Goal: Task Accomplishment & Management: Manage account settings

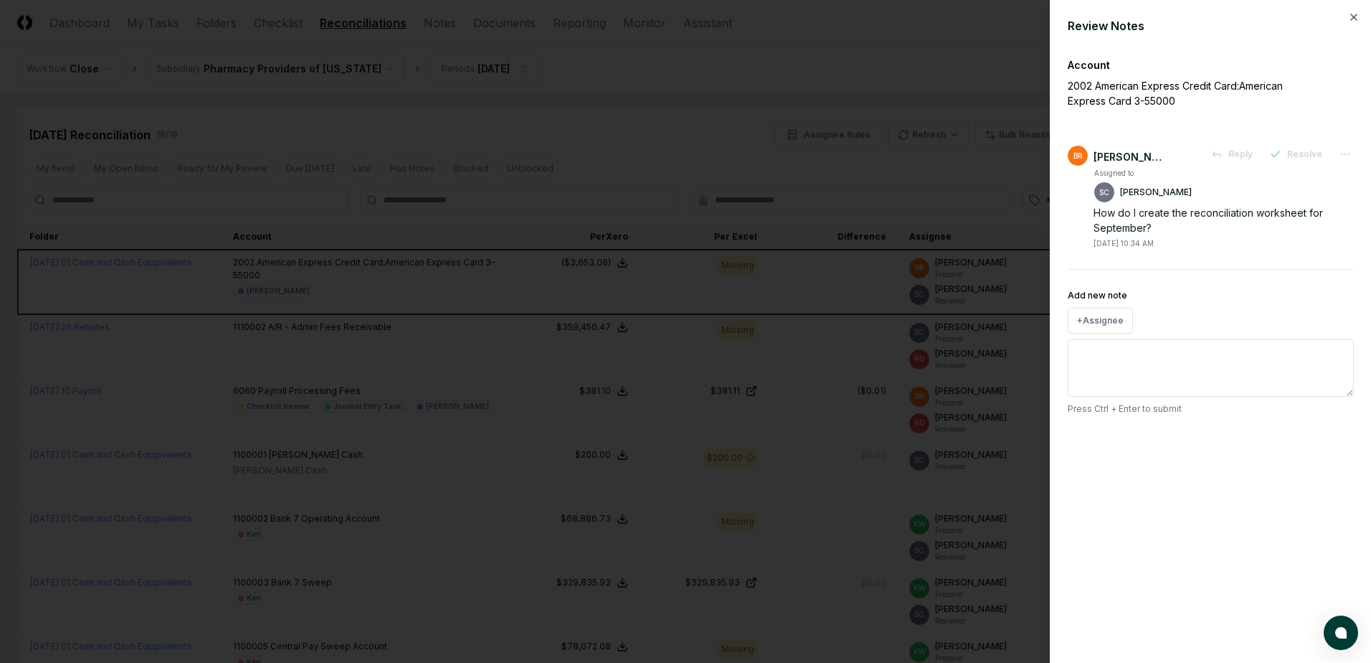
click at [713, 90] on div at bounding box center [685, 331] width 1371 height 663
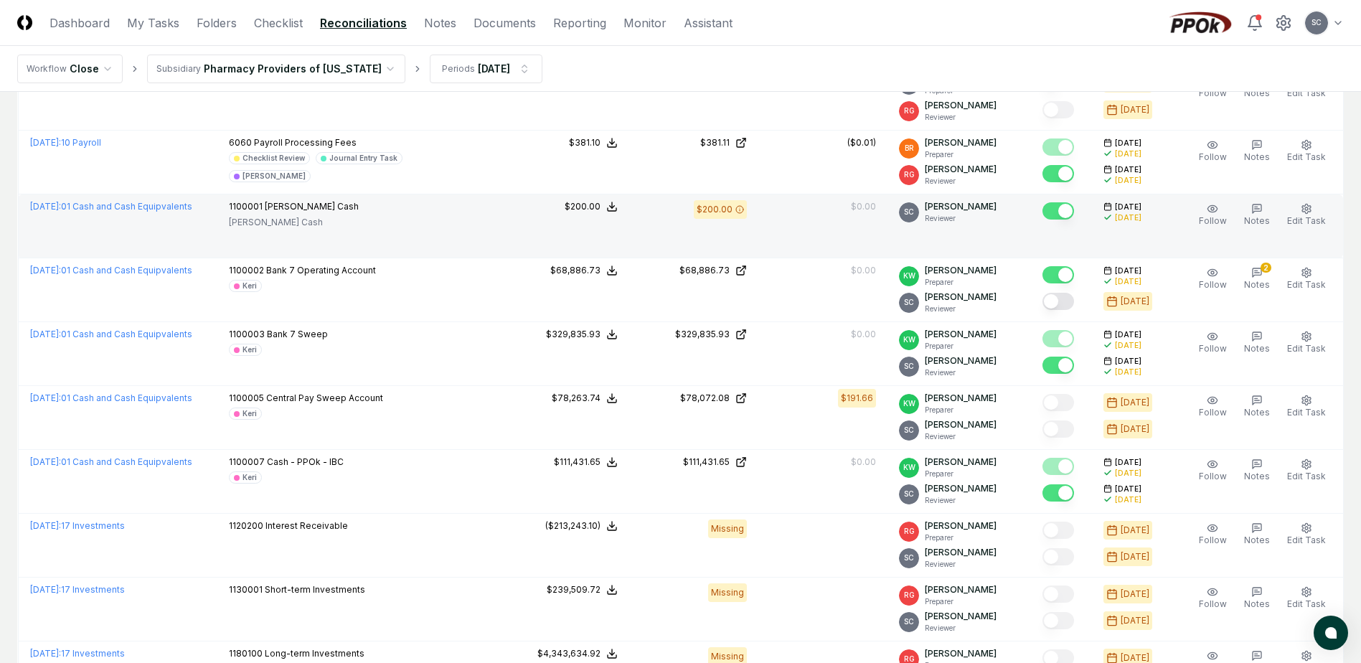
scroll to position [287, 0]
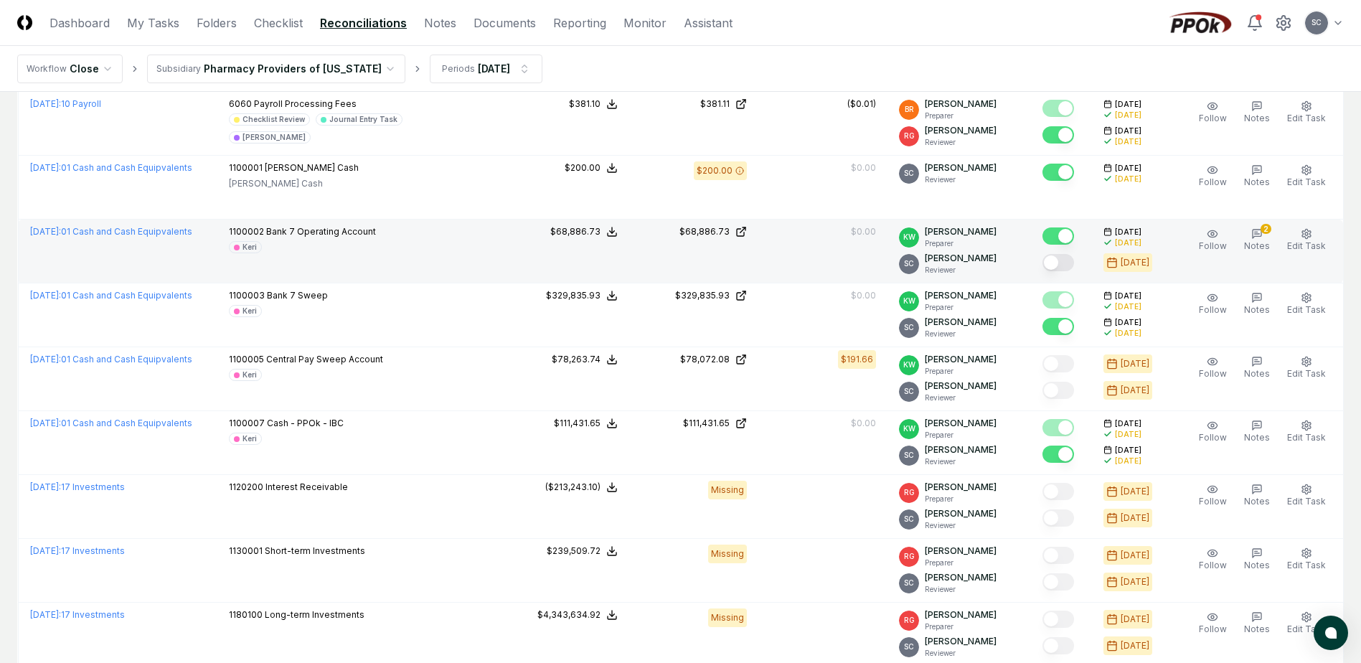
click at [890, 266] on button "Mark complete" at bounding box center [1058, 262] width 32 height 17
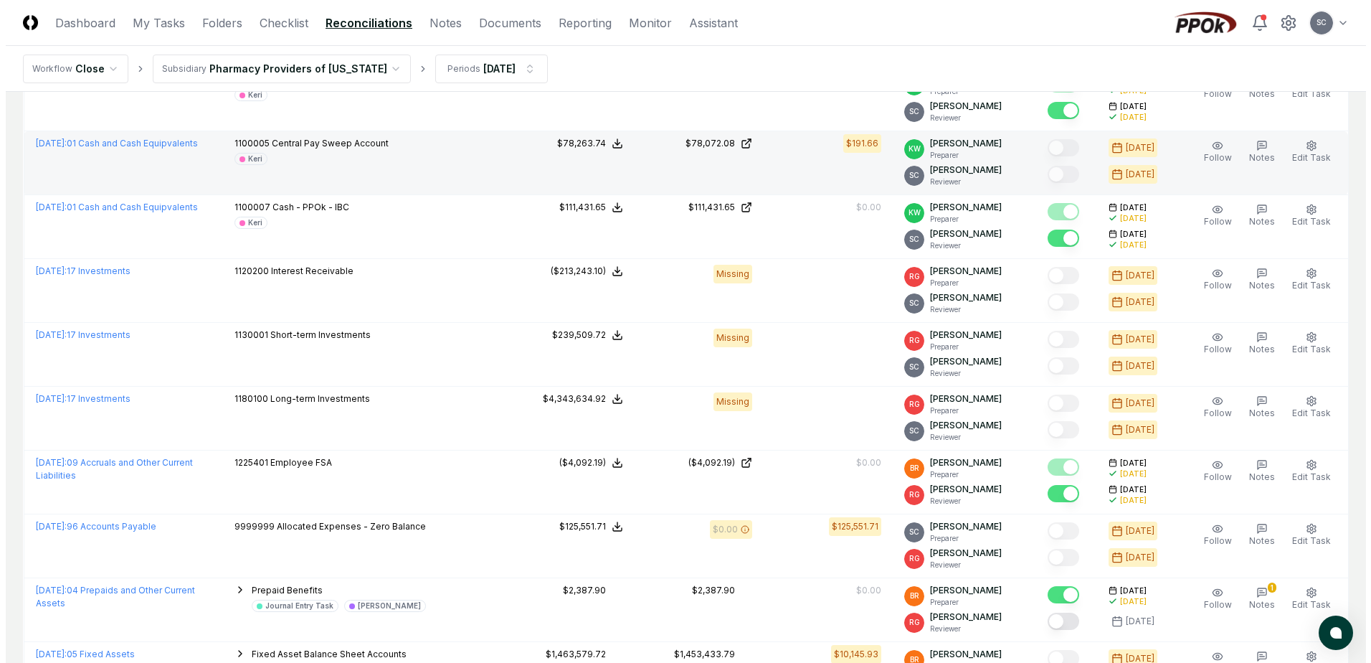
scroll to position [574, 0]
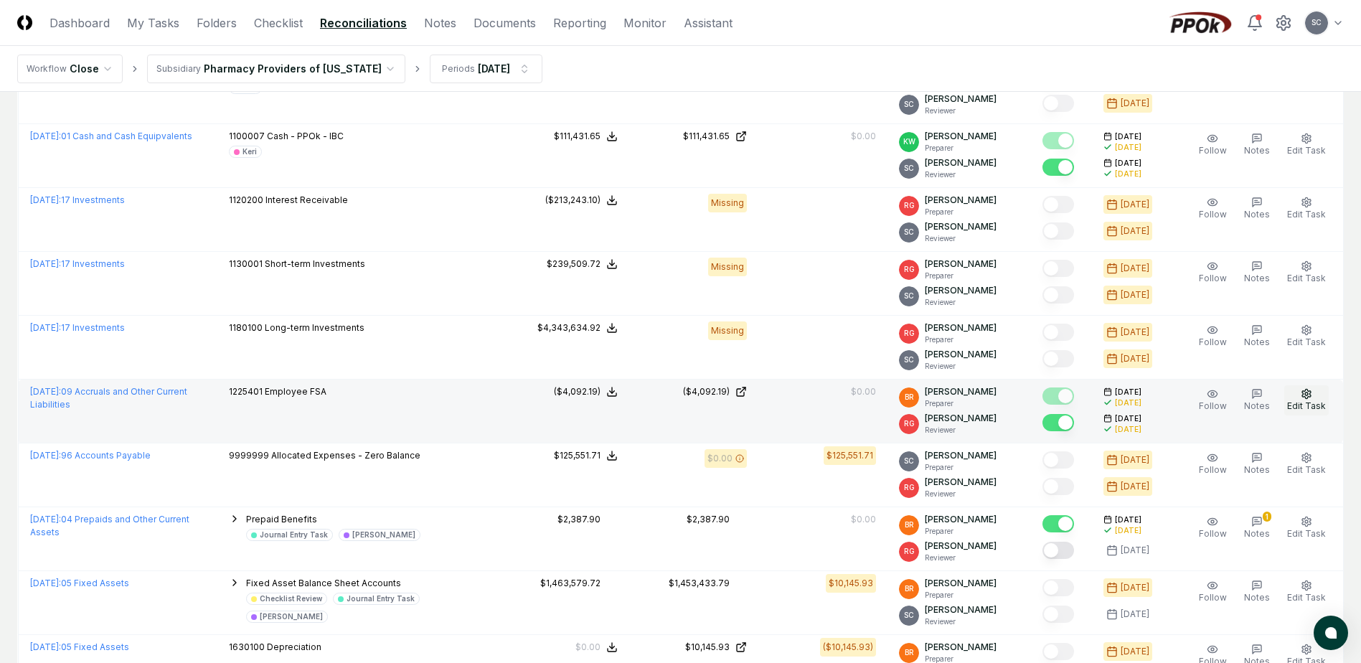
click at [890, 394] on button "Edit Task" at bounding box center [1306, 400] width 44 height 30
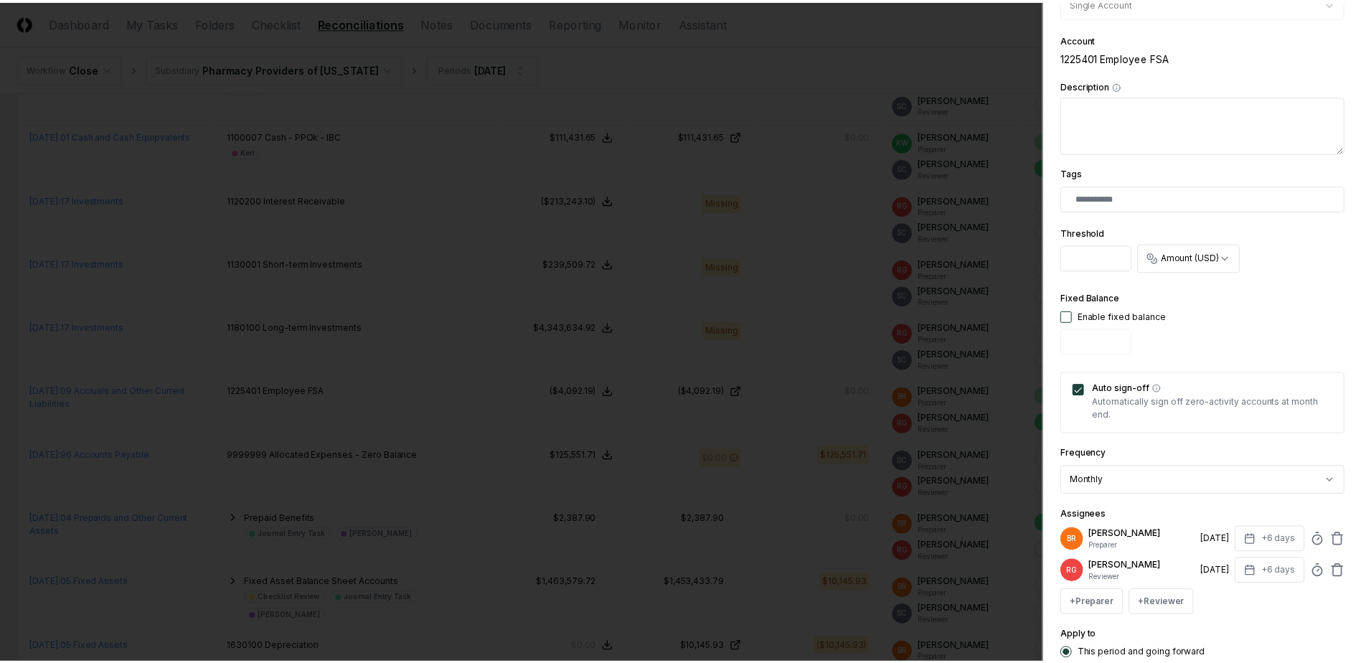
scroll to position [209, 0]
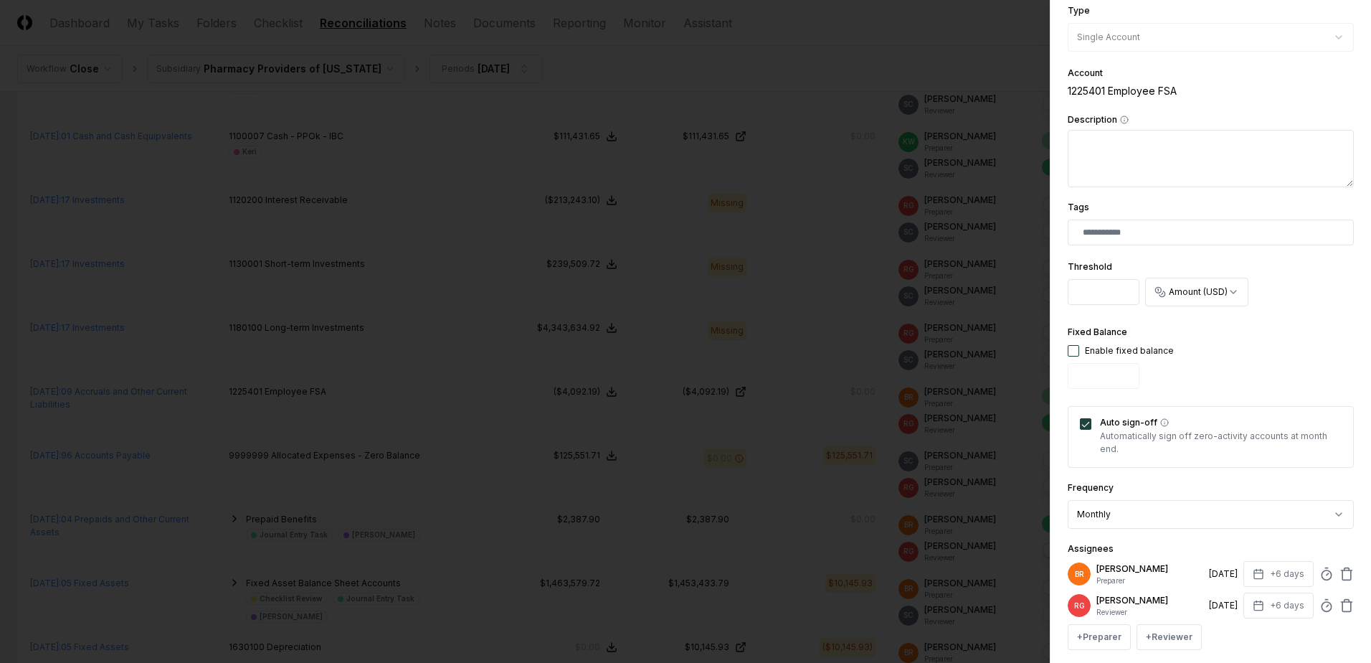
click at [890, 25] on div at bounding box center [685, 331] width 1371 height 663
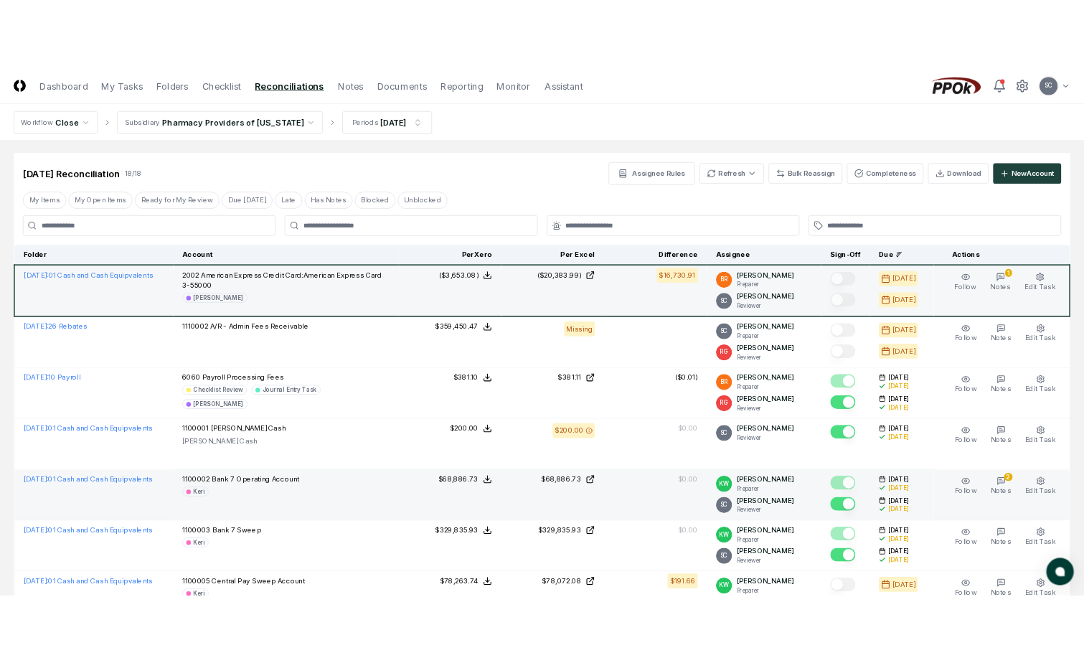
scroll to position [0, 0]
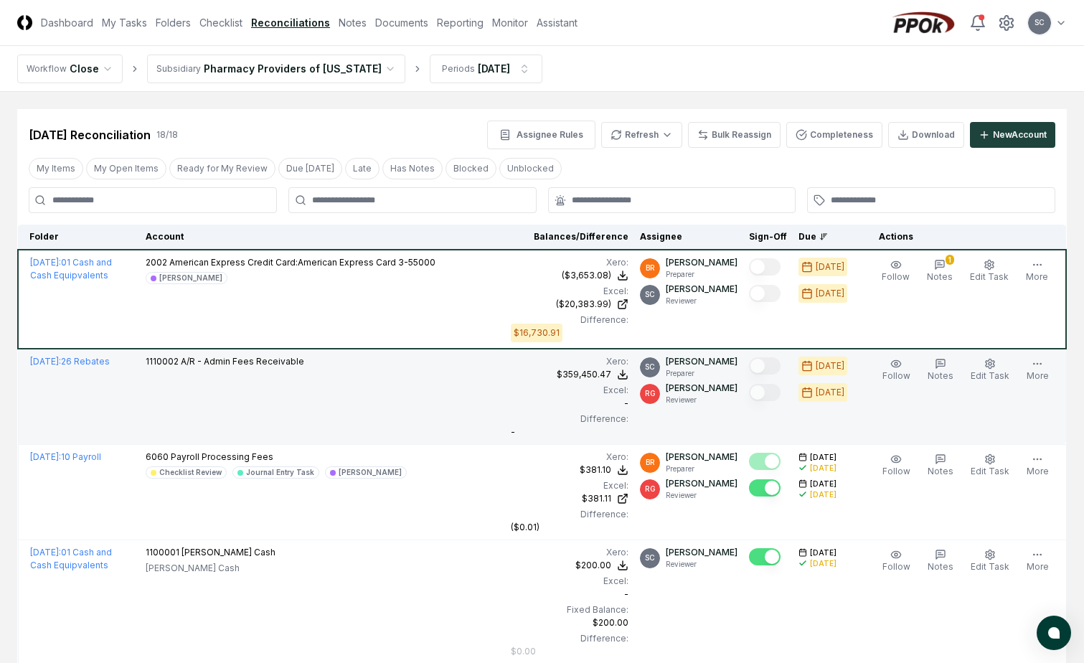
click at [243, 386] on td "1110002 A/R - Admin Fees Receivable" at bounding box center [322, 397] width 365 height 96
